Goal: Transaction & Acquisition: Download file/media

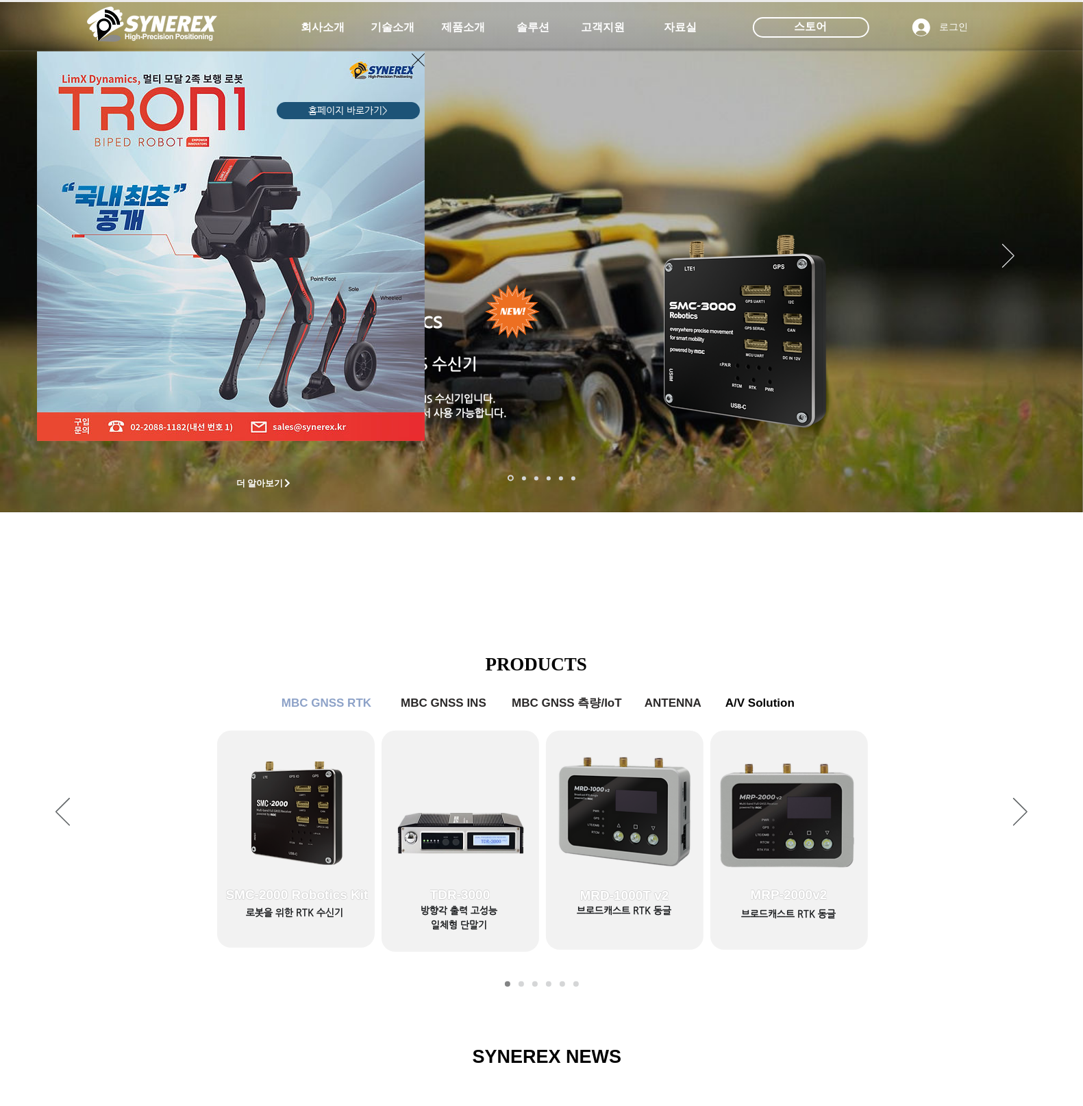
click at [412, 63] on icon "사이트로 돌아가기" at bounding box center [418, 59] width 13 height 17
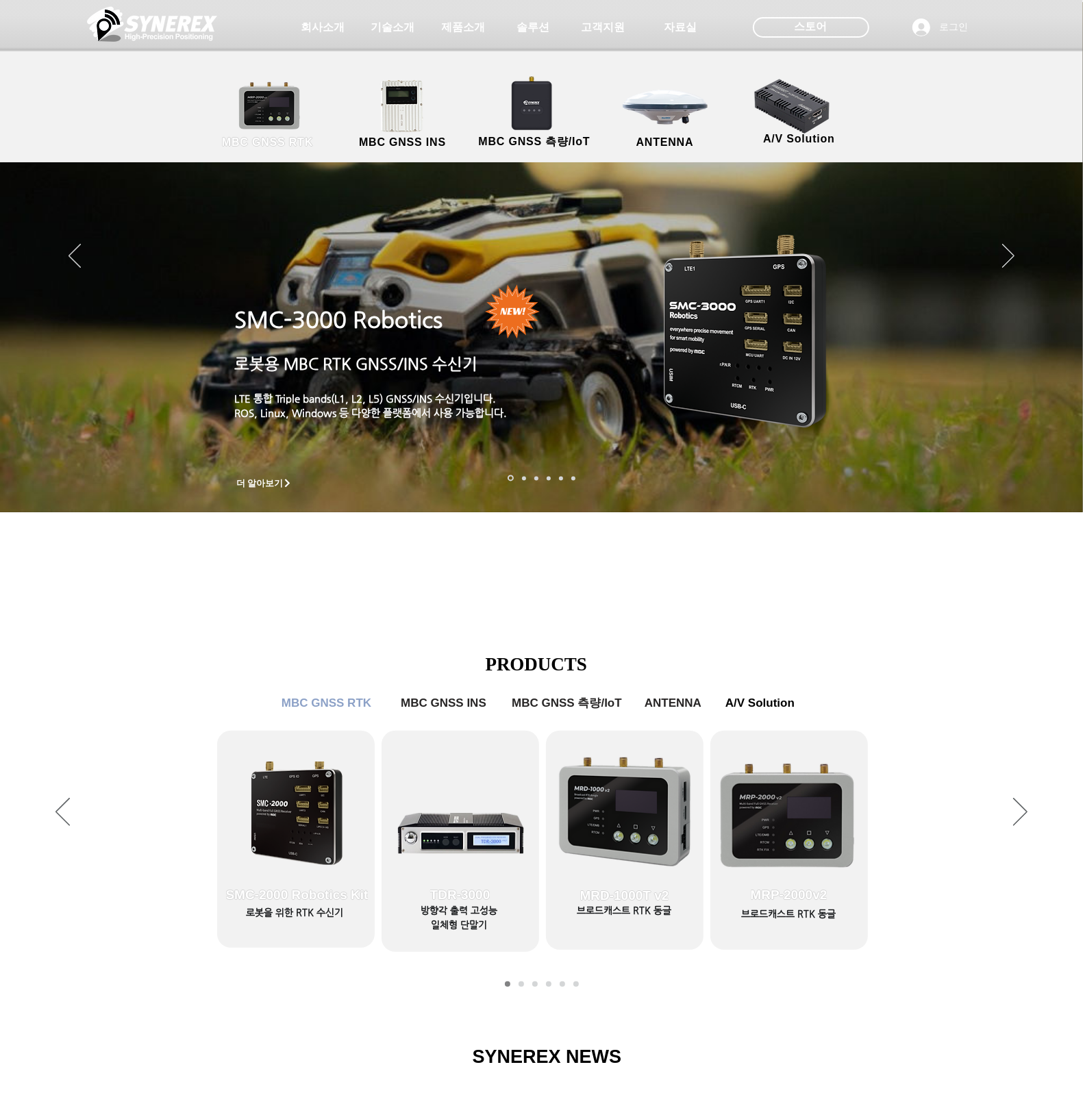
click at [258, 110] on link "MBC GNSS RTK" at bounding box center [267, 115] width 123 height 72
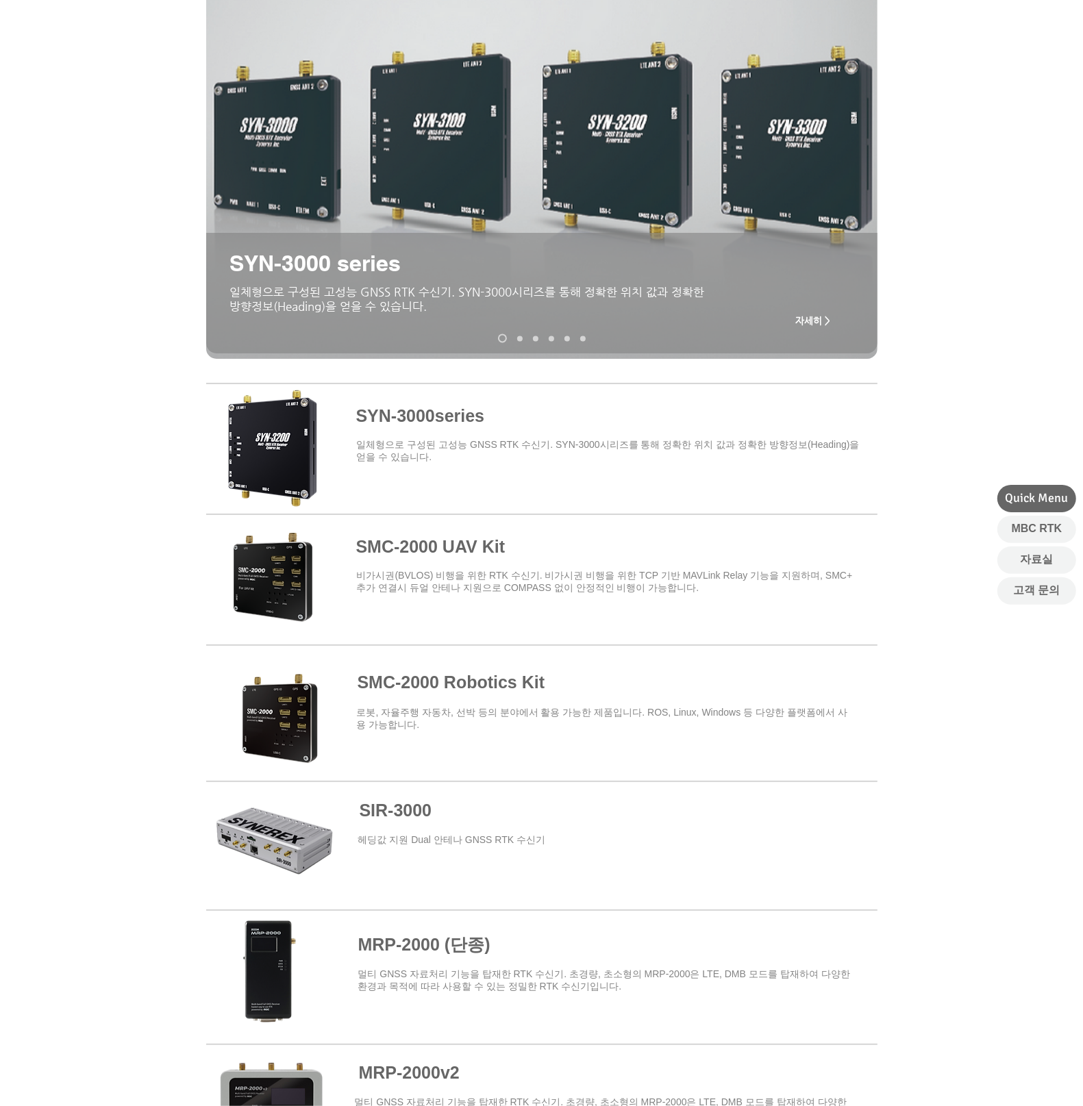
scroll to position [206, 0]
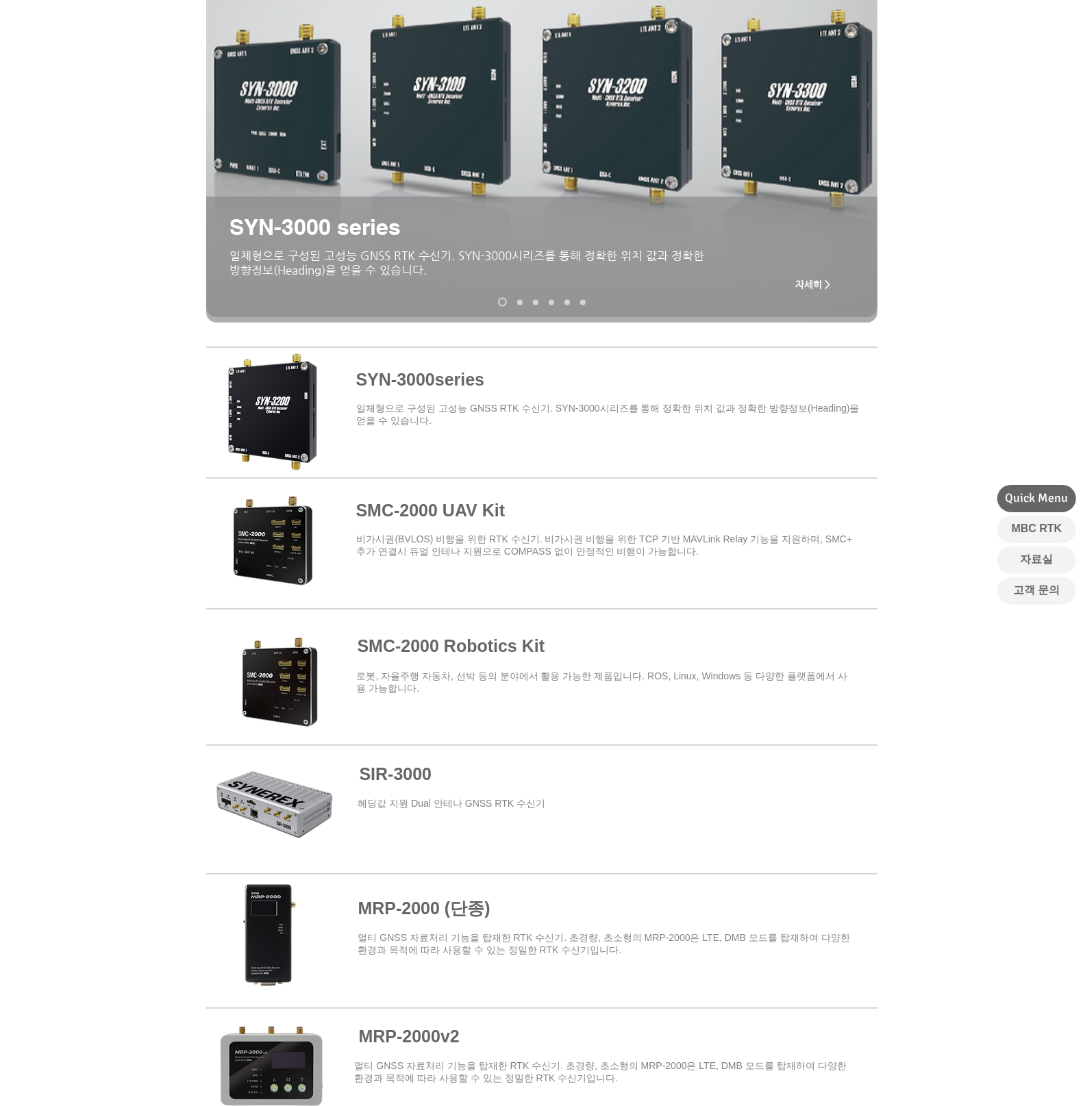
click at [451, 650] on span at bounding box center [541, 672] width 671 height 120
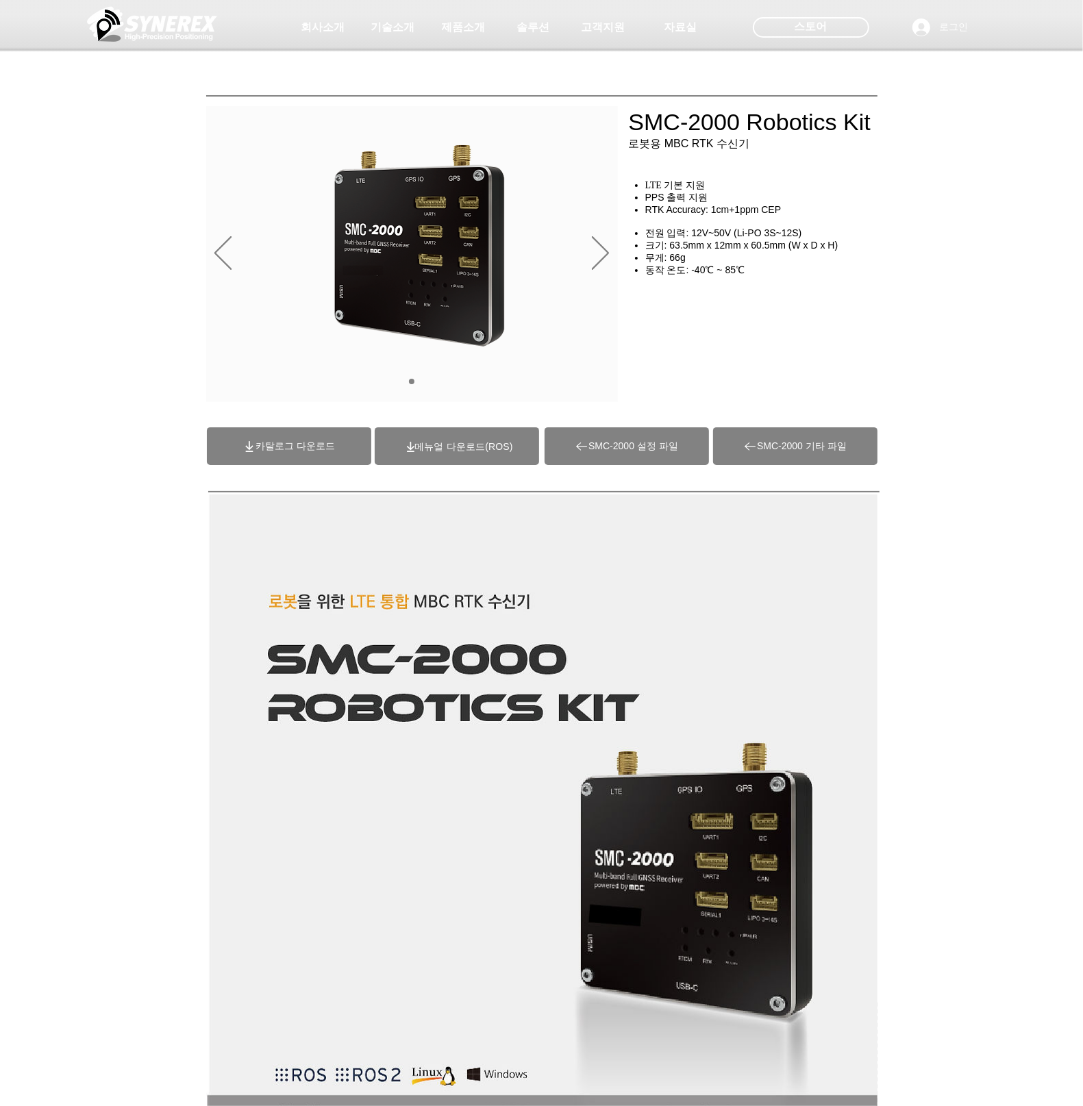
click at [299, 452] on span "카탈로그 다운로드" at bounding box center [295, 447] width 79 height 12
click at [451, 435] on span at bounding box center [457, 447] width 164 height 38
click at [339, 440] on span "카탈로그 다운로드" at bounding box center [289, 447] width 164 height 38
click at [639, 445] on span "SMC-2000 설정 파일" at bounding box center [634, 447] width 90 height 12
click at [834, 449] on span "SMC-2000 기타 파일" at bounding box center [802, 447] width 90 height 12
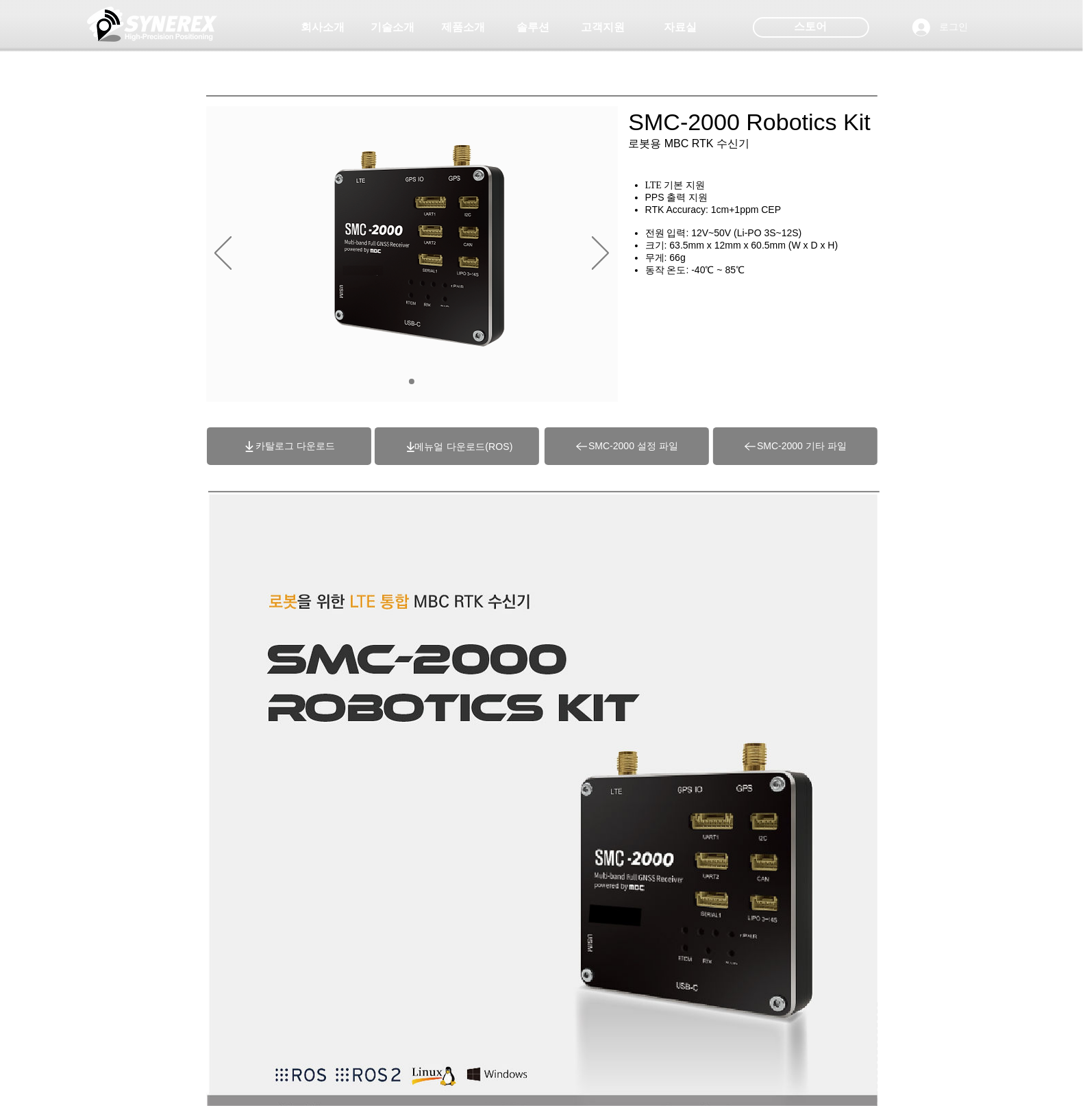
click at [761, 442] on span "SMC-2000 기타 파일" at bounding box center [802, 447] width 90 height 12
click at [605, 454] on span "SMC-2000 설정 파일" at bounding box center [627, 447] width 164 height 38
click at [281, 446] on span "카탈로그 다운로드" at bounding box center [295, 447] width 79 height 12
click at [458, 453] on span at bounding box center [457, 447] width 164 height 38
click at [636, 324] on div "main content" at bounding box center [765, 309] width 274 height 65
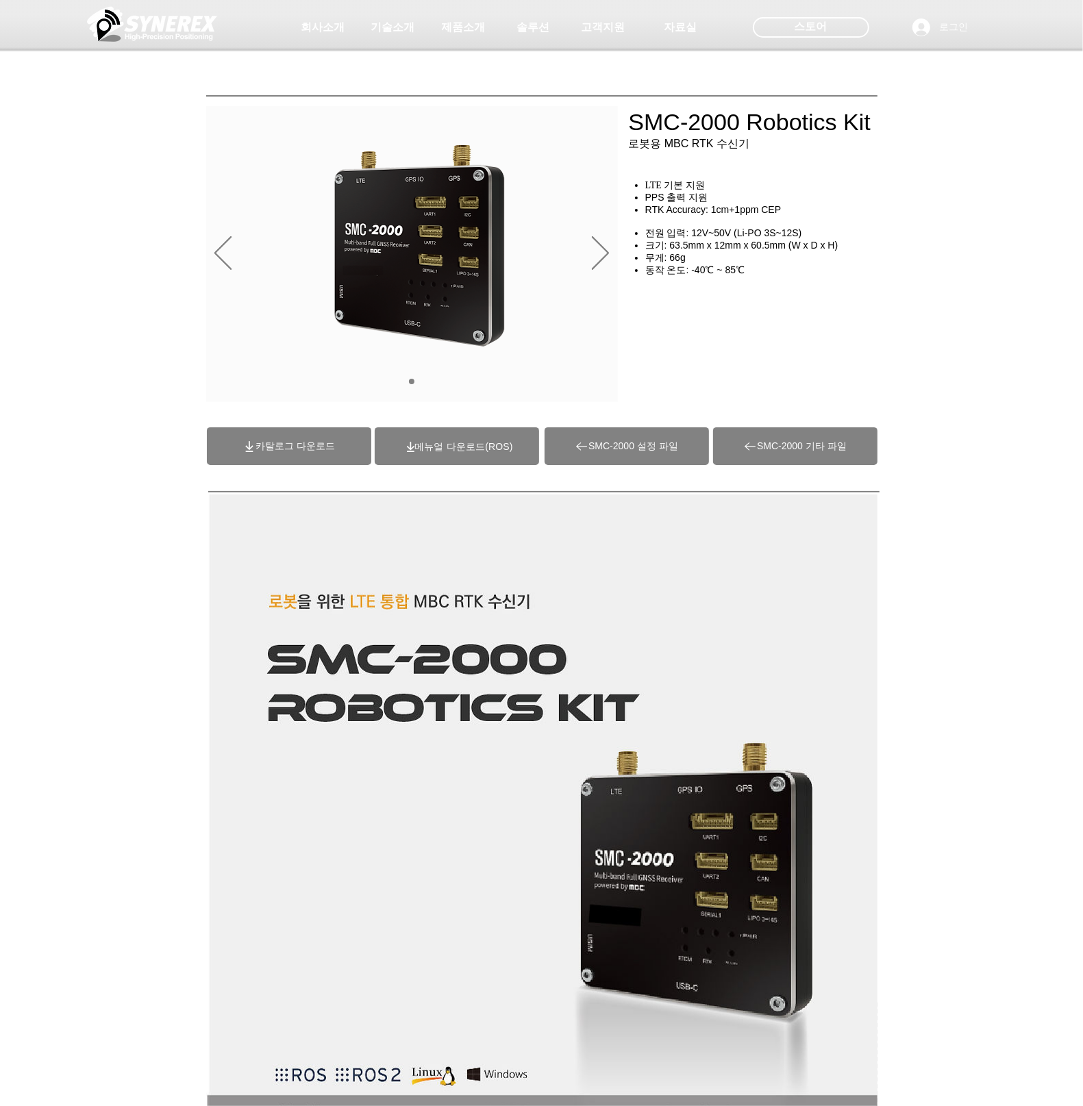
click at [822, 444] on span "SMC-2000 기타 파일" at bounding box center [802, 447] width 90 height 12
